Goal: Task Accomplishment & Management: Manage account settings

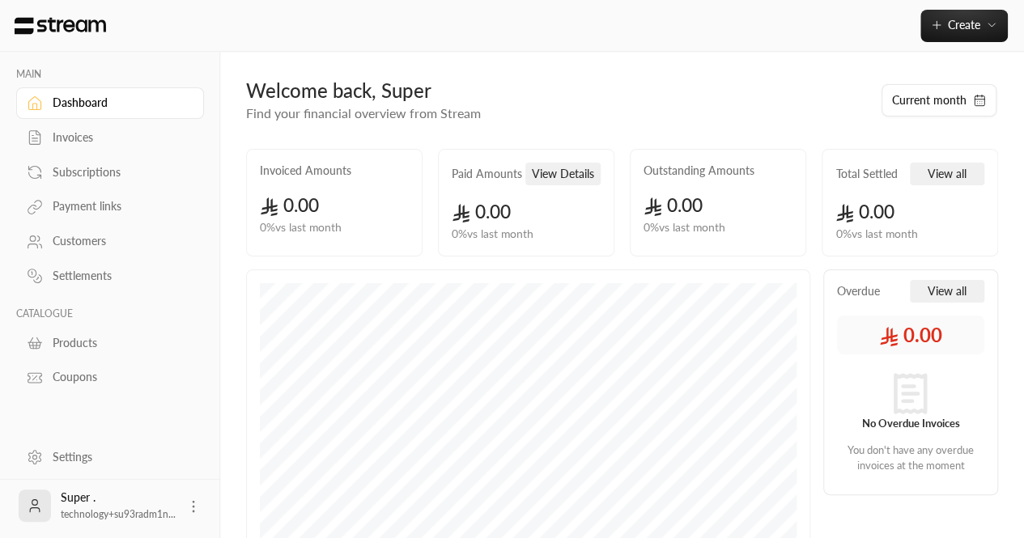
click at [66, 456] on div "Settings" at bounding box center [118, 457] width 131 height 16
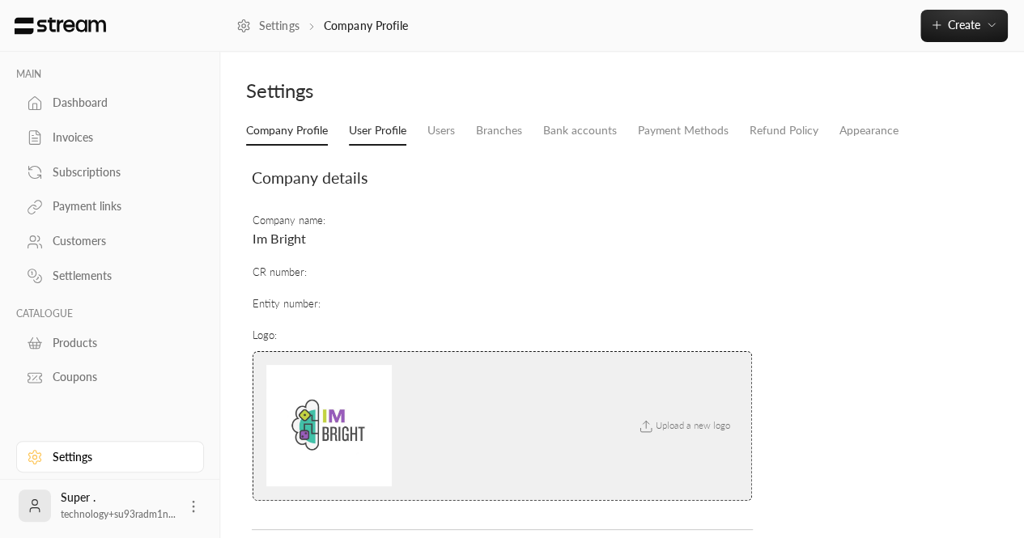
click at [399, 142] on link "User Profile" at bounding box center [377, 131] width 57 height 29
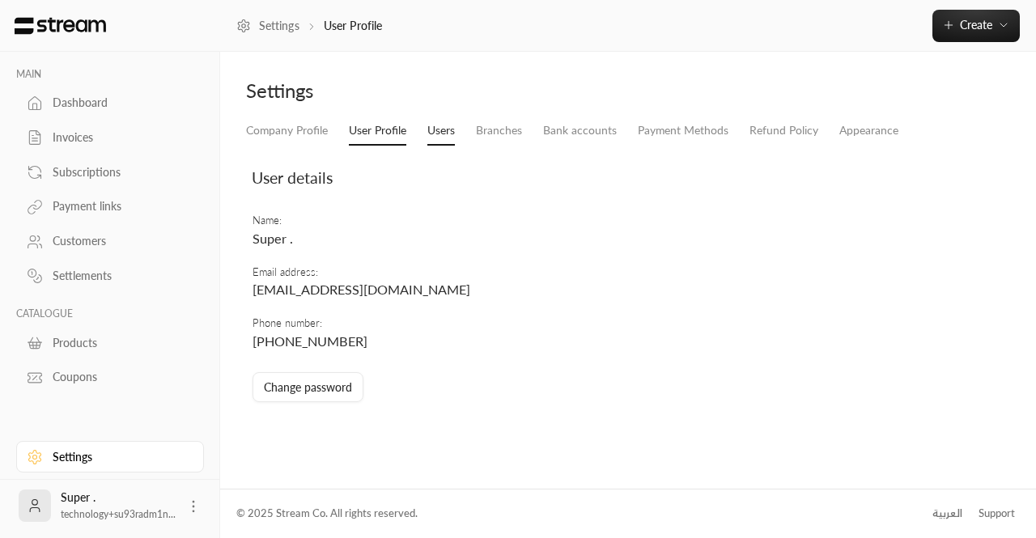
click at [437, 135] on link "Users" at bounding box center [441, 131] width 28 height 29
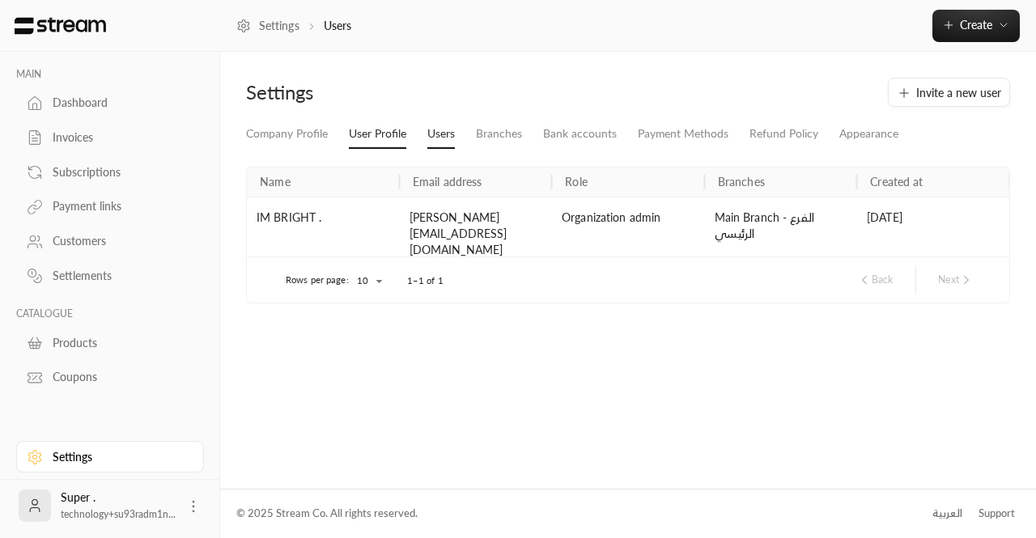
click at [388, 146] on link "User Profile" at bounding box center [377, 134] width 57 height 29
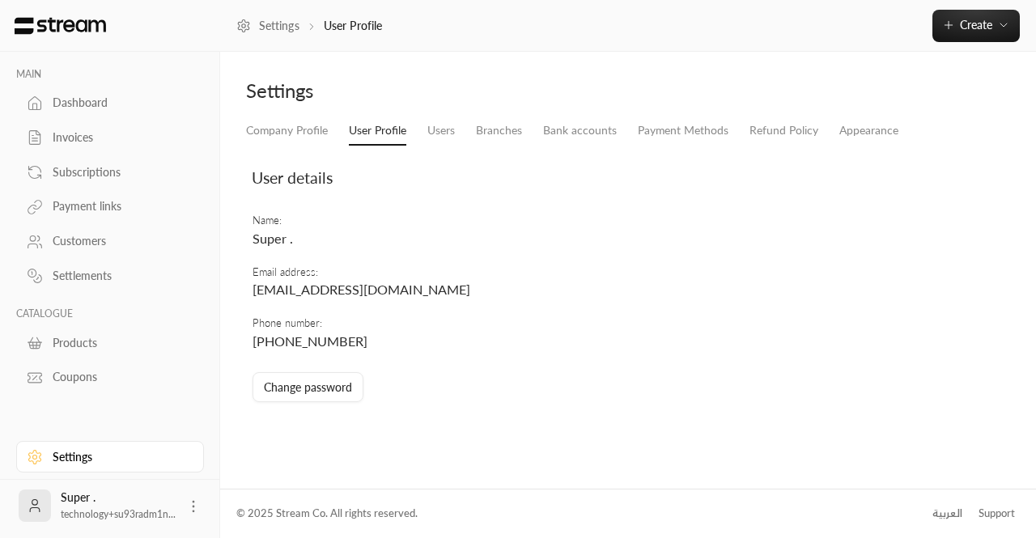
click at [321, 291] on span "[EMAIL_ADDRESS][DOMAIN_NAME]" at bounding box center [362, 289] width 218 height 15
click at [448, 134] on link "Users" at bounding box center [441, 131] width 28 height 29
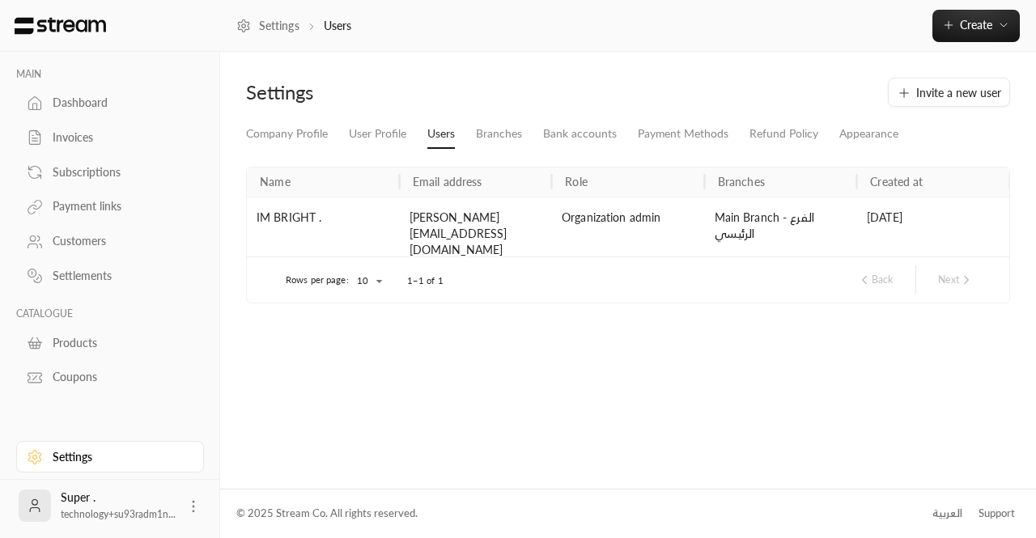
click at [421, 214] on div "[PERSON_NAME][EMAIL_ADDRESS][DOMAIN_NAME]" at bounding box center [476, 234] width 153 height 74
copy div "aborashid"
